Goal: Task Accomplishment & Management: Use online tool/utility

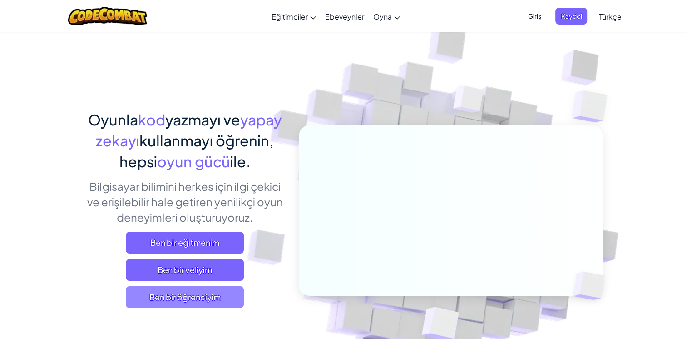
click at [154, 303] on span "Ben bir öğrenciyim" at bounding box center [185, 297] width 118 height 22
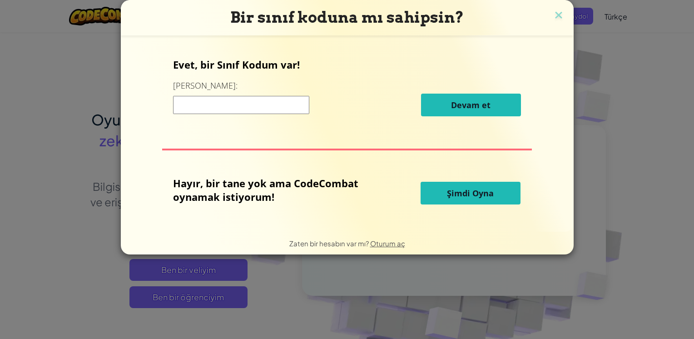
click at [471, 192] on span "Şimdi Oyna" at bounding box center [470, 193] width 47 height 11
drag, startPoint x: 471, startPoint y: 192, endPoint x: 442, endPoint y: 222, distance: 42.1
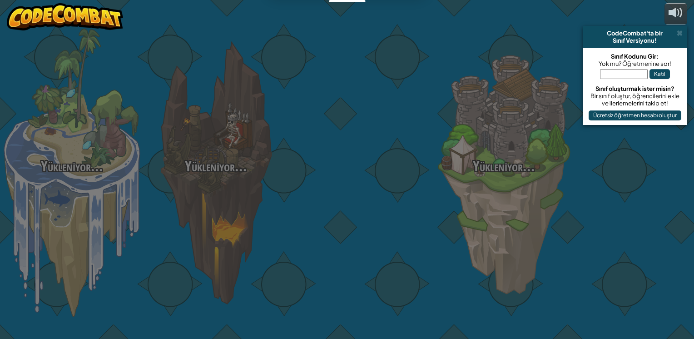
select select "tr"
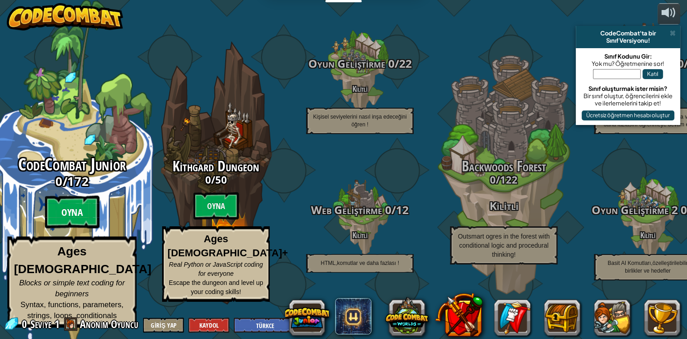
drag, startPoint x: 66, startPoint y: 223, endPoint x: 70, endPoint y: 229, distance: 7.6
click at [83, 224] on btn "Oyna" at bounding box center [72, 212] width 55 height 33
select select "tr"
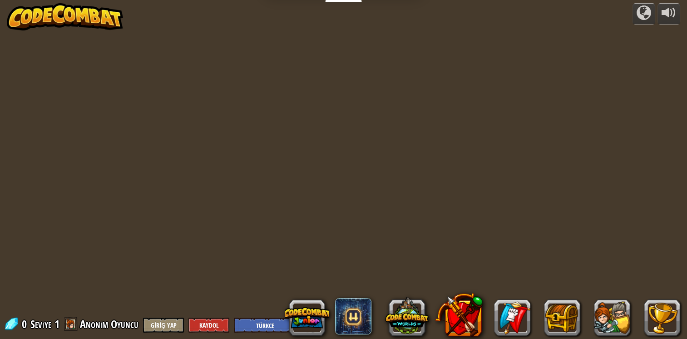
click at [83, 224] on div "powered by 0 Seviye 1 Anonim Oyuncu Giriş Yap Kaydol English ([GEOGRAPHIC_DATA]…" at bounding box center [343, 169] width 687 height 339
select select "tr"
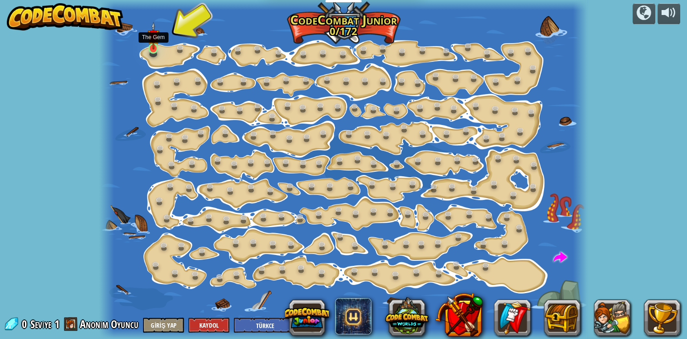
click at [149, 49] on img at bounding box center [154, 35] width 12 height 27
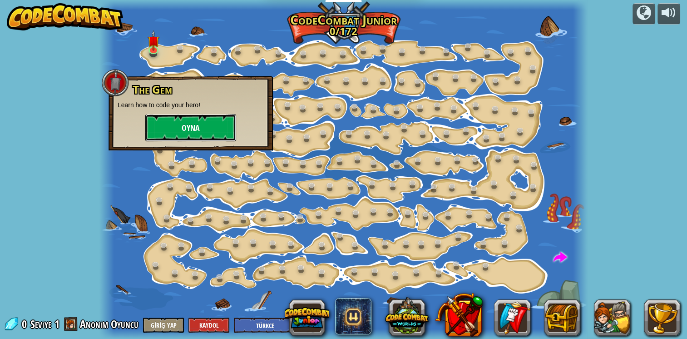
click at [170, 119] on button "Oyna" at bounding box center [190, 127] width 91 height 27
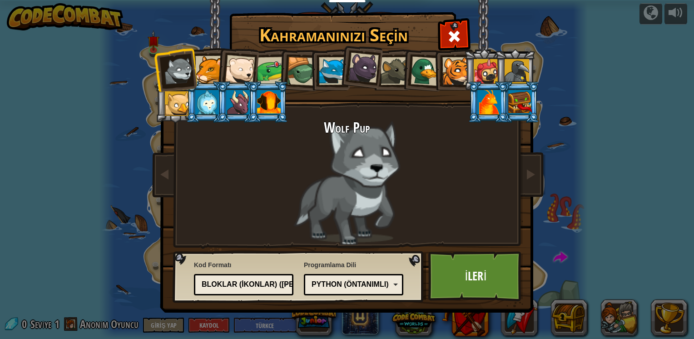
click at [486, 101] on div at bounding box center [489, 102] width 24 height 25
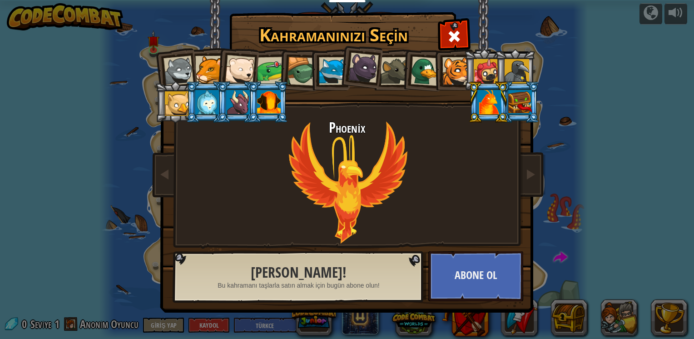
click at [272, 74] on div at bounding box center [271, 71] width 28 height 28
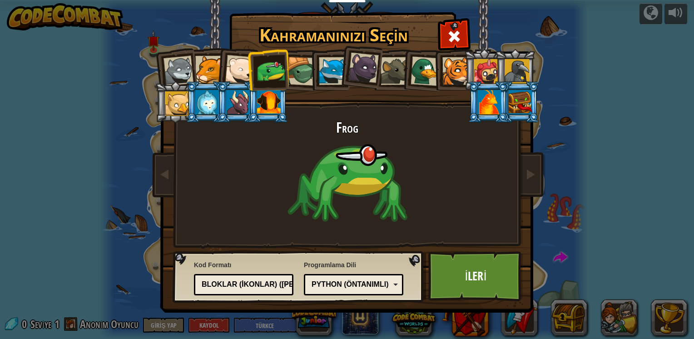
click at [485, 103] on div at bounding box center [489, 102] width 24 height 25
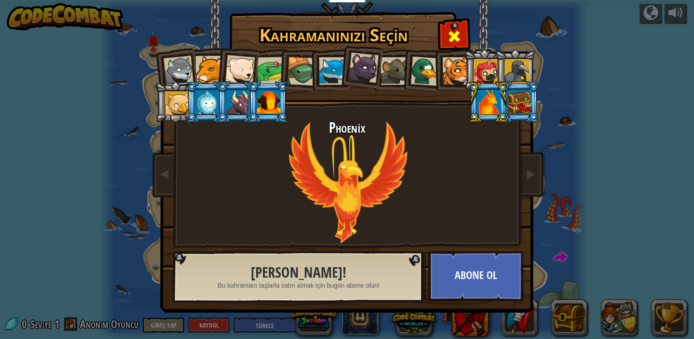
click at [452, 41] on span at bounding box center [454, 36] width 15 height 15
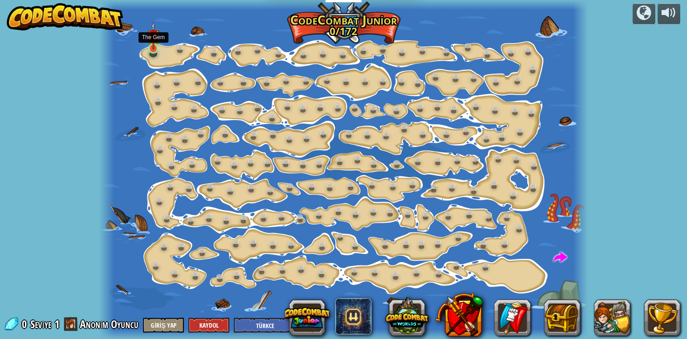
drag, startPoint x: 396, startPoint y: 7, endPoint x: 152, endPoint y: 46, distance: 246.6
click at [152, 46] on img at bounding box center [154, 35] width 12 height 27
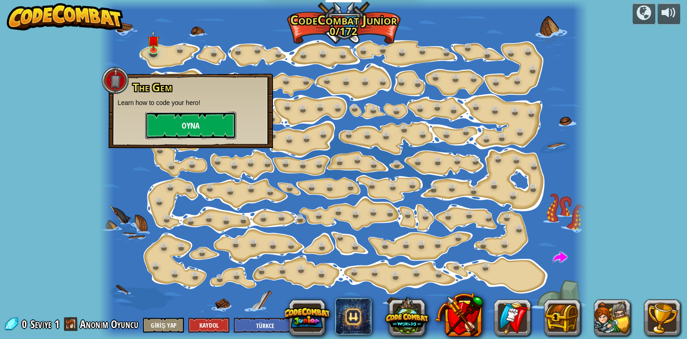
click at [168, 122] on button "Oyna" at bounding box center [190, 125] width 91 height 27
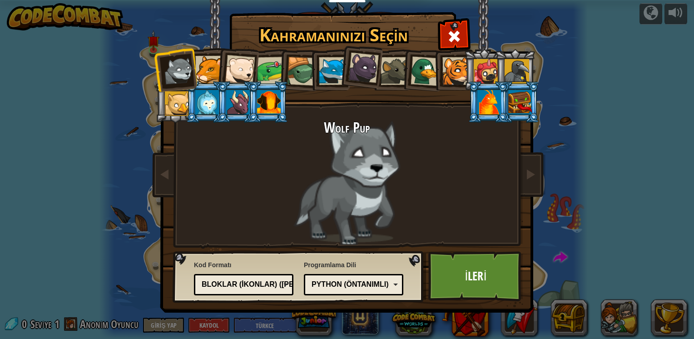
drag, startPoint x: 168, startPoint y: 122, endPoint x: 173, endPoint y: 129, distance: 8.6
click at [171, 128] on img at bounding box center [348, 149] width 393 height 325
click at [453, 273] on link "İleri" at bounding box center [475, 276] width 95 height 50
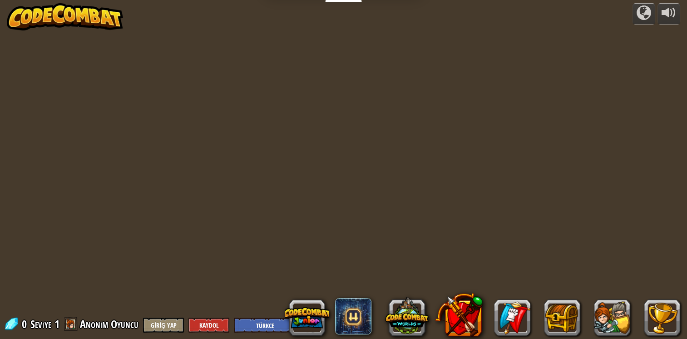
select select "tr"
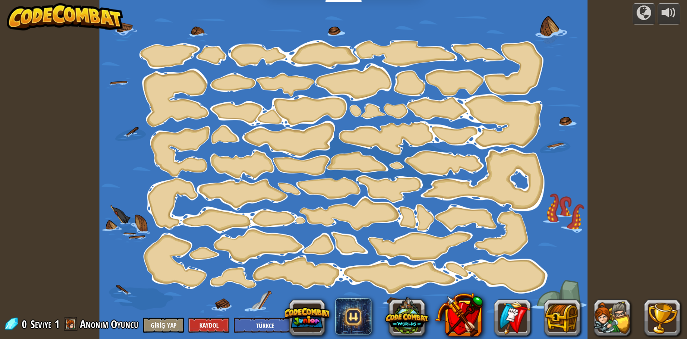
select select "tr"
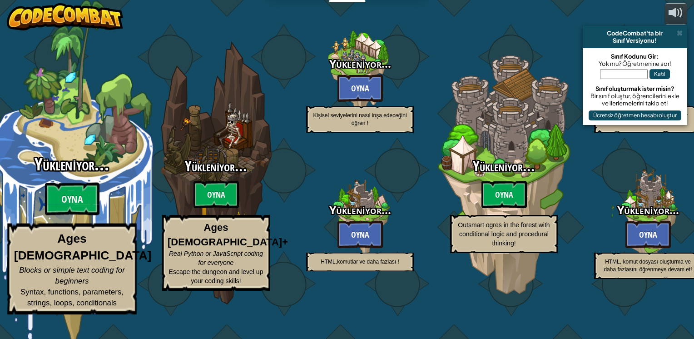
select select "tr"
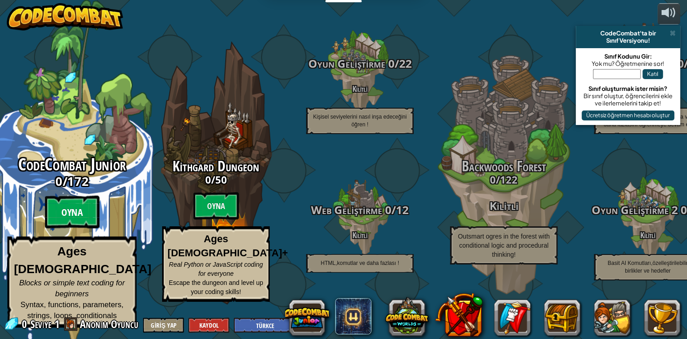
click at [66, 214] on btn "Oyna" at bounding box center [72, 212] width 55 height 33
select select "tr"
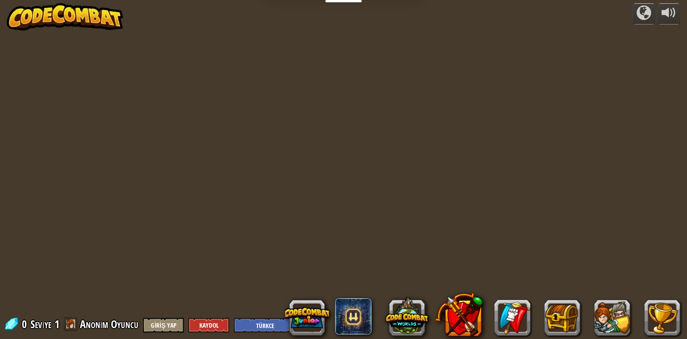
select select "tr"
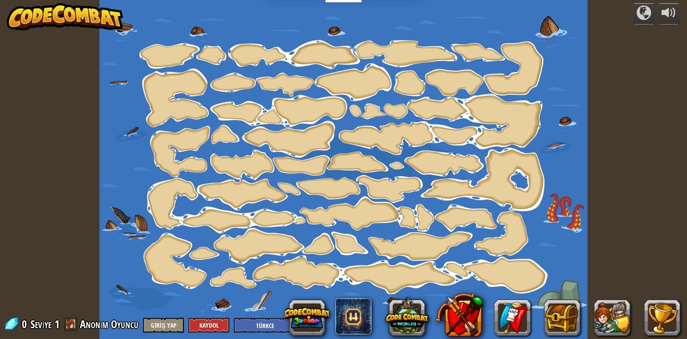
select select "tr"
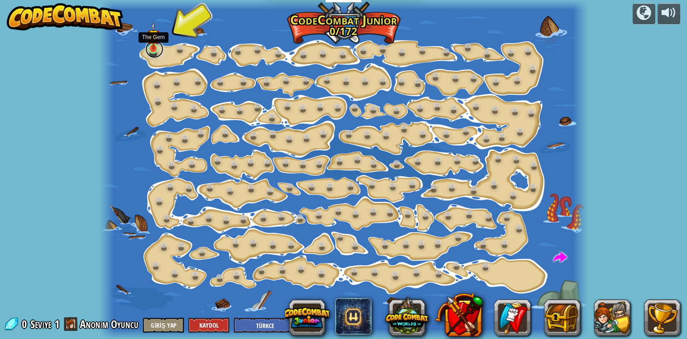
click at [151, 52] on link at bounding box center [154, 49] width 18 height 18
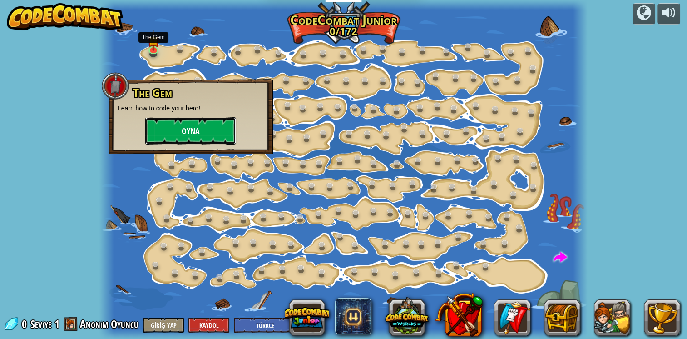
click at [164, 129] on button "Oyna" at bounding box center [190, 130] width 91 height 27
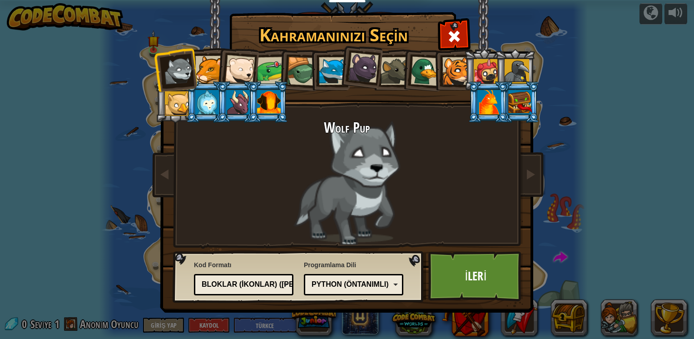
drag, startPoint x: 492, startPoint y: 104, endPoint x: 481, endPoint y: 105, distance: 11.8
click at [481, 105] on div at bounding box center [489, 102] width 24 height 25
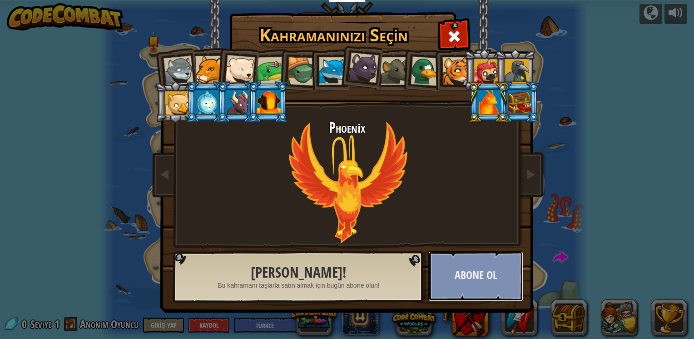
click at [453, 286] on button "Abone Ol" at bounding box center [475, 276] width 95 height 50
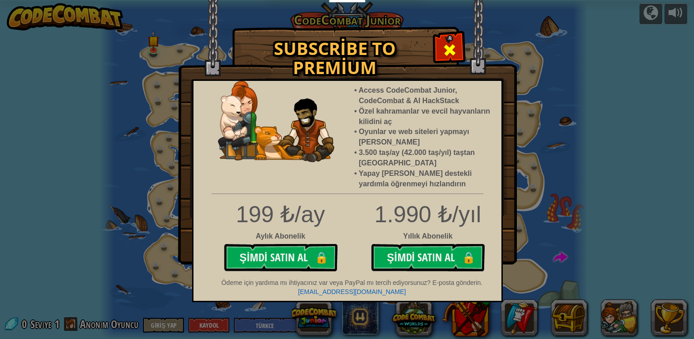
click at [450, 55] on span at bounding box center [449, 50] width 15 height 15
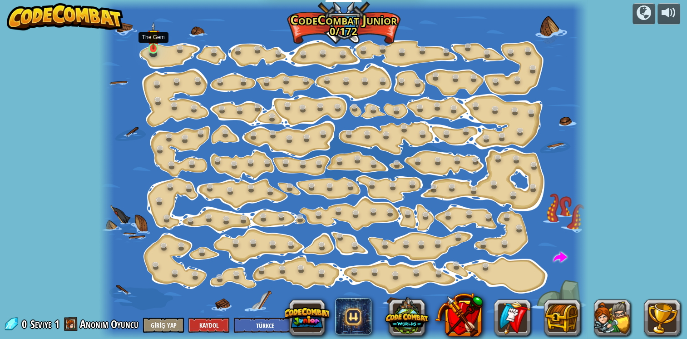
click at [149, 41] on img at bounding box center [154, 35] width 12 height 27
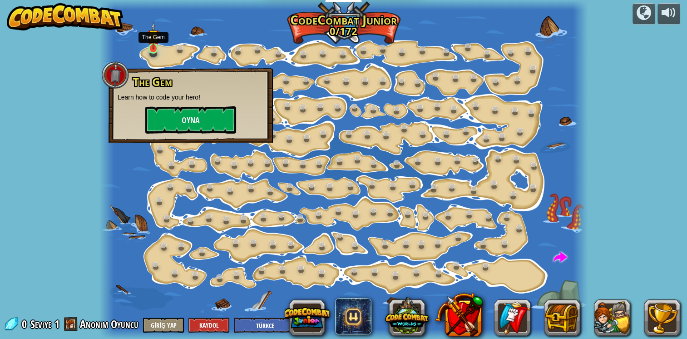
click at [154, 43] on img at bounding box center [154, 35] width 12 height 27
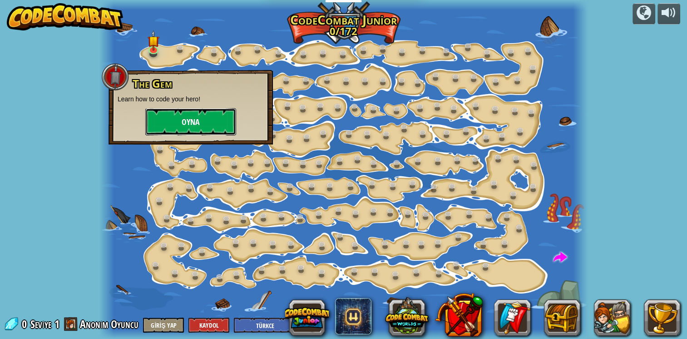
click at [163, 112] on button "Oyna" at bounding box center [190, 121] width 91 height 27
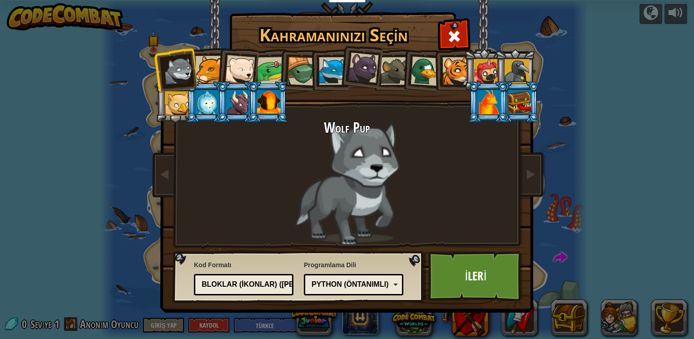
click at [209, 72] on div at bounding box center [209, 70] width 28 height 28
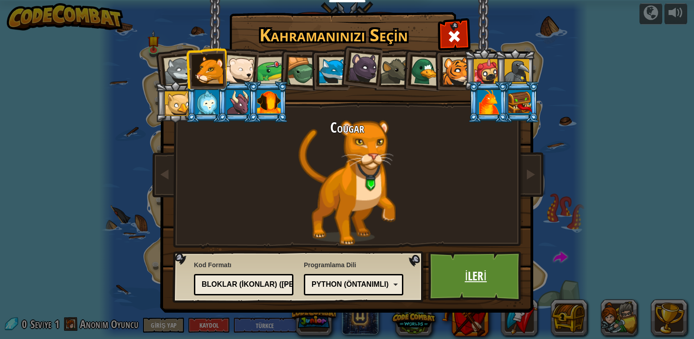
click at [464, 278] on link "İleri" at bounding box center [475, 276] width 95 height 50
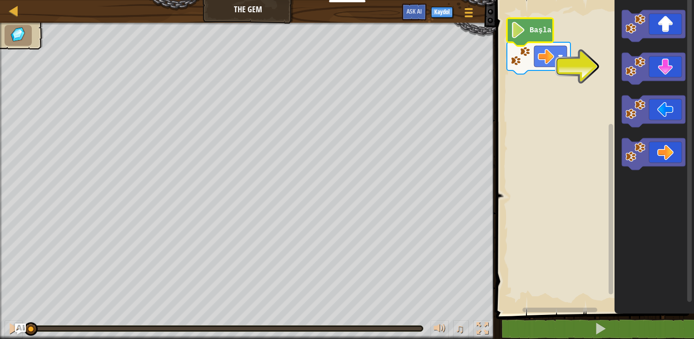
click at [518, 32] on image "Blockly Çalışma Alanı" at bounding box center [518, 30] width 15 height 16
click at [393, 190] on div "Harita The Gem Oyun Menüsü Kaydol Ask AI 1 הההההההההההההההההההההההההההההההההההה…" at bounding box center [347, 169] width 694 height 339
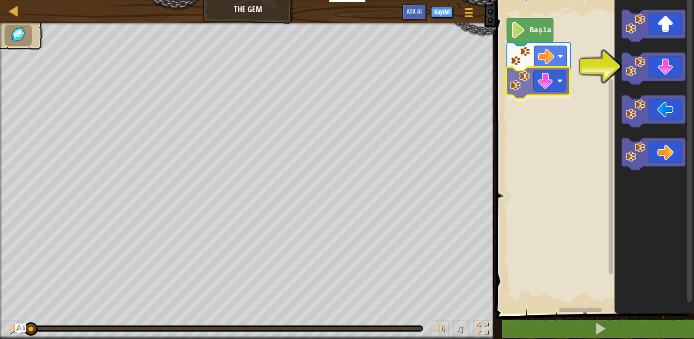
click at [511, 90] on div "Başla" at bounding box center [593, 154] width 201 height 318
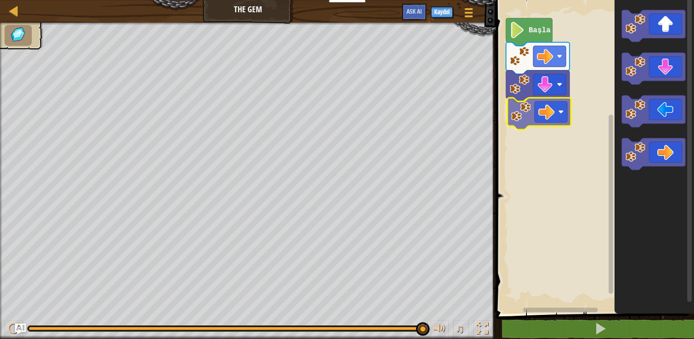
click at [554, 120] on div "Başla" at bounding box center [593, 154] width 201 height 318
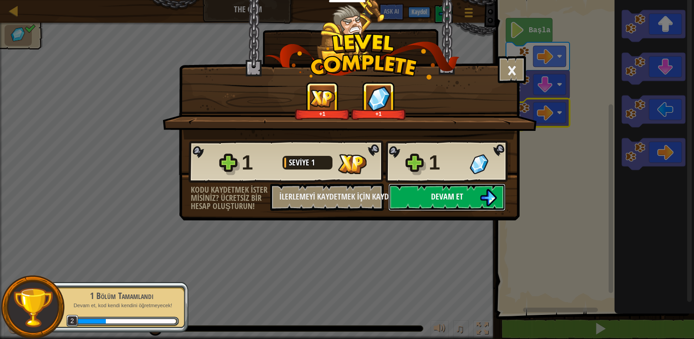
click at [492, 194] on img at bounding box center [488, 197] width 17 height 17
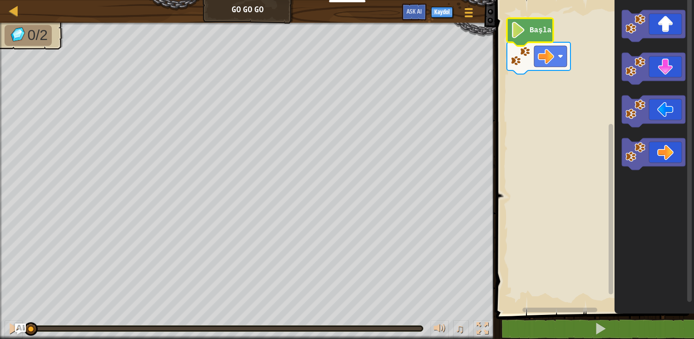
click at [512, 35] on image "Blockly Çalışma Alanı" at bounding box center [518, 30] width 15 height 16
click at [412, 184] on div "Harita Go Go Go Oyun Menüsü Kaydol Ask AI 1 ההההההההההההההההההההההההההההההההההה…" at bounding box center [347, 169] width 694 height 339
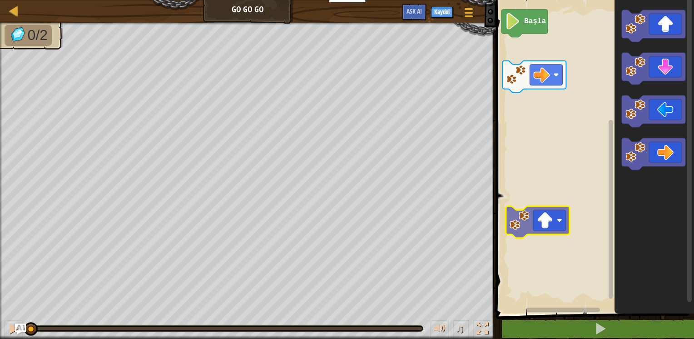
click at [544, 163] on div "Başla" at bounding box center [593, 154] width 201 height 318
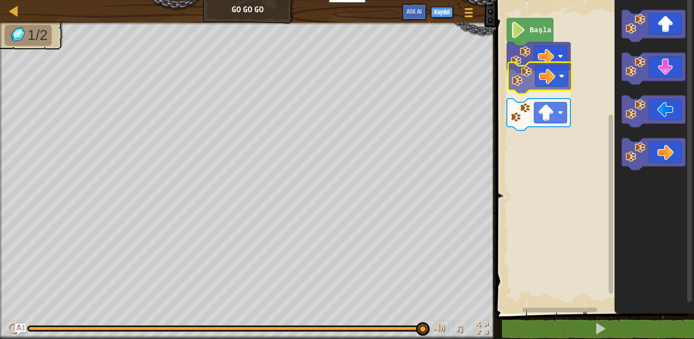
click at [534, 76] on div "Başla" at bounding box center [593, 154] width 201 height 318
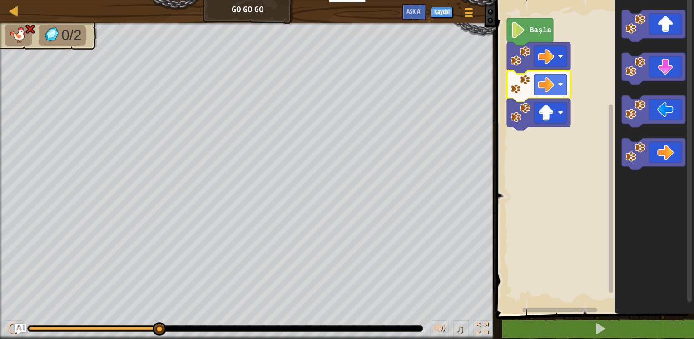
click at [571, 129] on rect "Blockly Çalışma Alanı" at bounding box center [593, 154] width 201 height 318
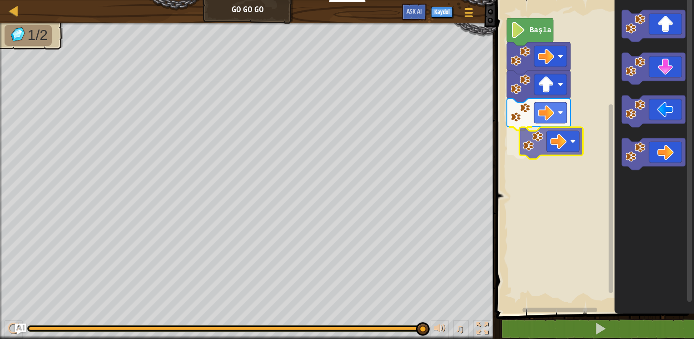
click at [531, 134] on div "Başla" at bounding box center [593, 154] width 201 height 318
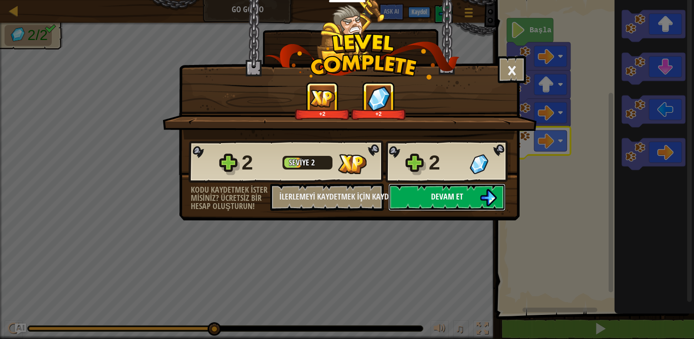
click at [460, 199] on span "Devam et" at bounding box center [447, 196] width 32 height 11
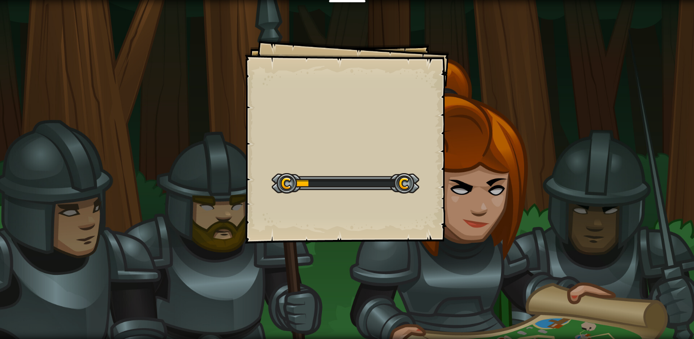
click at [369, 179] on div at bounding box center [346, 183] width 148 height 20
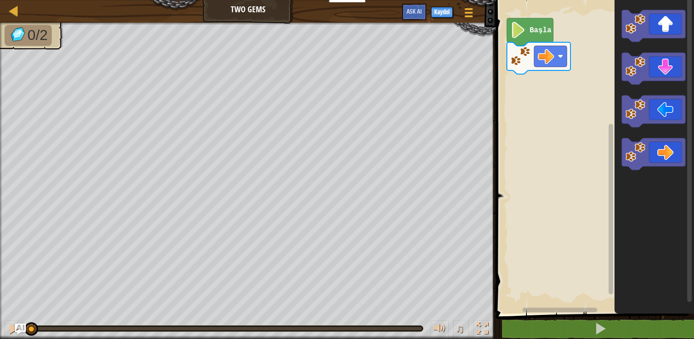
click at [375, 189] on div "Harita Two Gems Oyun Menüsü Kaydol Ask AI 1 ההההההההההההההההההההההההההההההההההה…" at bounding box center [347, 169] width 694 height 339
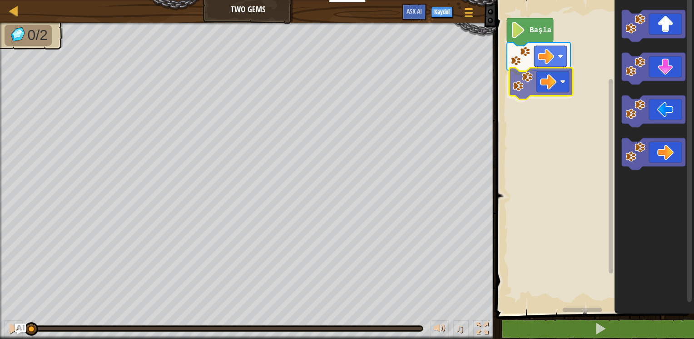
click at [538, 78] on div "Başla" at bounding box center [593, 154] width 201 height 318
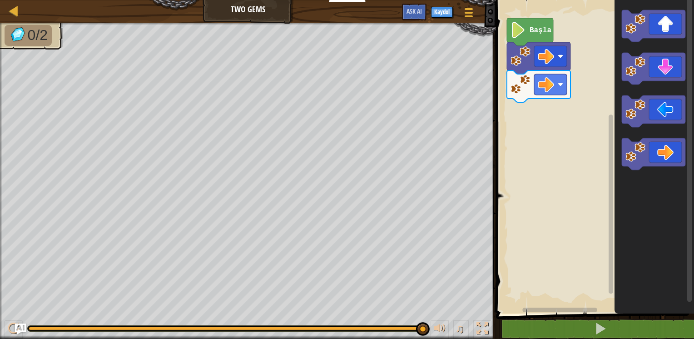
click at [524, 229] on div "Başla" at bounding box center [593, 154] width 201 height 318
click at [572, 127] on div "Başla" at bounding box center [593, 154] width 201 height 318
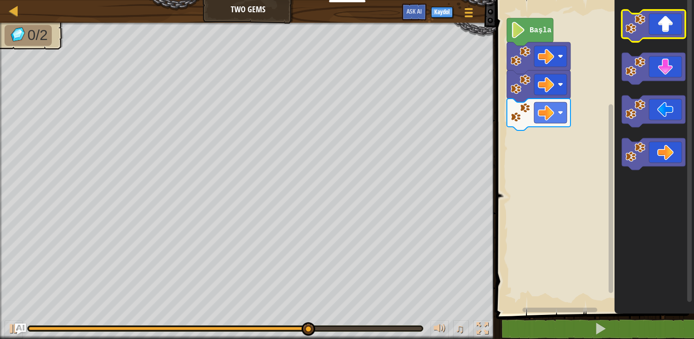
click at [656, 30] on icon "Blockly Çalışma Alanı" at bounding box center [654, 26] width 64 height 32
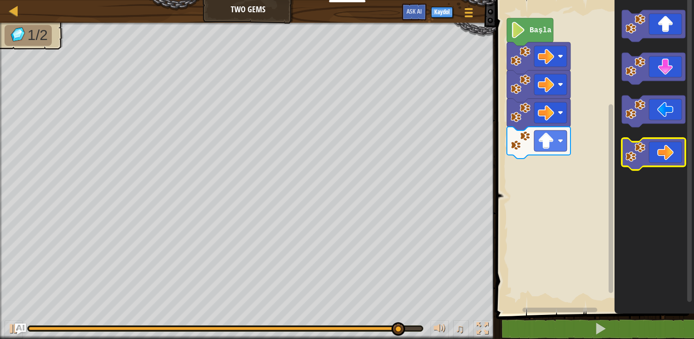
click at [640, 163] on icon "Blockly Çalışma Alanı" at bounding box center [654, 154] width 64 height 32
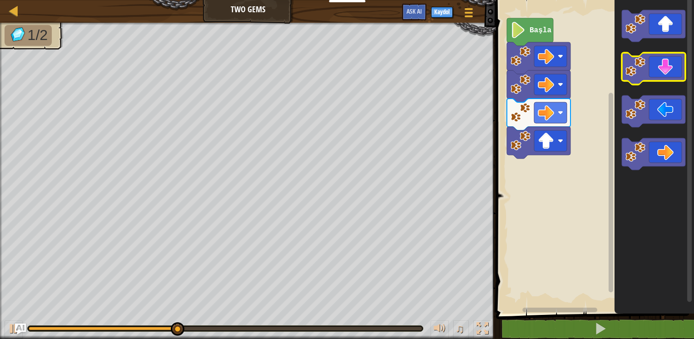
click at [679, 62] on icon "Blockly Çalışma Alanı" at bounding box center [654, 69] width 64 height 32
